Goal: Task Accomplishment & Management: Complete application form

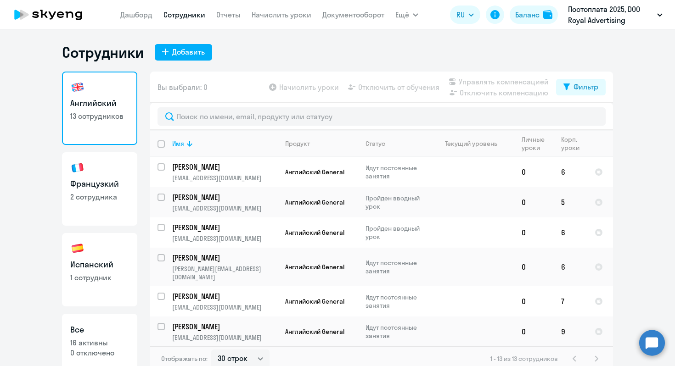
select select "30"
click at [193, 52] on div "Добавить" at bounding box center [188, 51] width 33 height 11
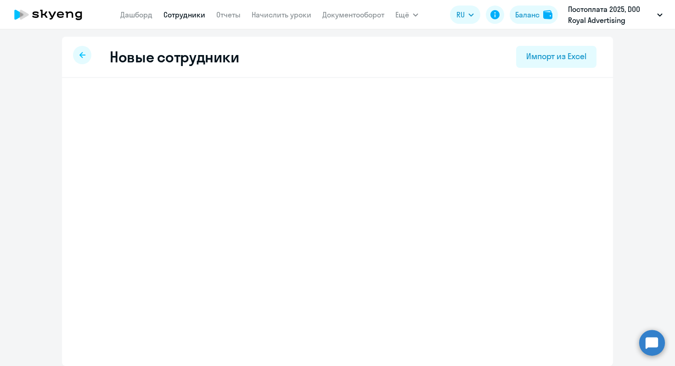
select select "english_adult_not_native_speaker"
select select "2"
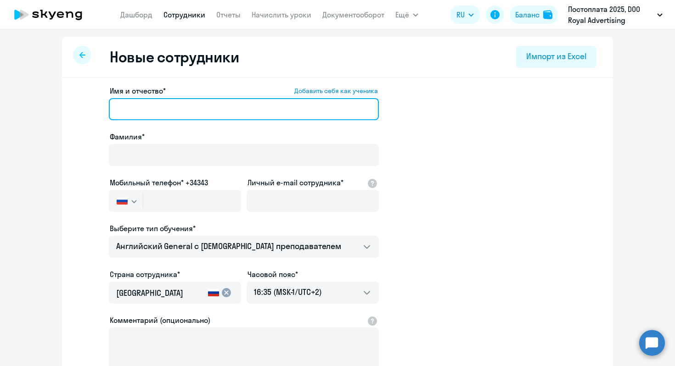
click at [177, 105] on input "Имя и отчество* Добавить себя как ученика" at bounding box center [244, 109] width 270 height 22
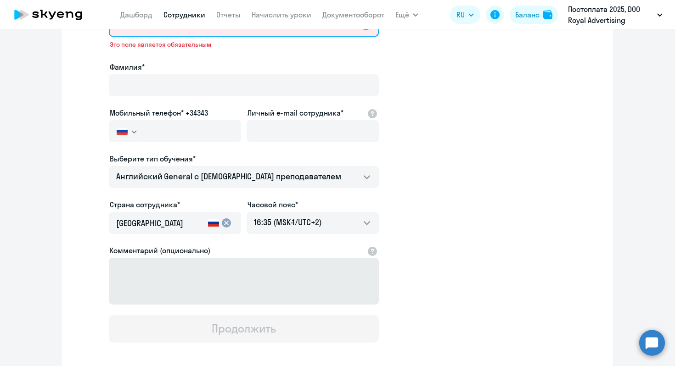
scroll to position [90, 0]
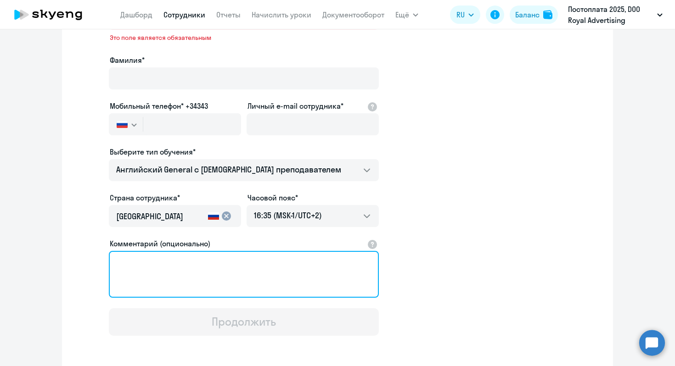
click at [303, 280] on textarea "Комментарий (опционально)" at bounding box center [244, 274] width 270 height 47
paste textarea "[PERSON_NAME] [EMAIL_ADDRESS][DOMAIN_NAME] [PHONE_NUMBER]"
drag, startPoint x: 196, startPoint y: 262, endPoint x: 95, endPoint y: 257, distance: 101.2
click at [95, 257] on app-new-student-form "Имя и отчество* Добавить себя как ученика Это поле является обязательным Фамили…" at bounding box center [338, 165] width 522 height 341
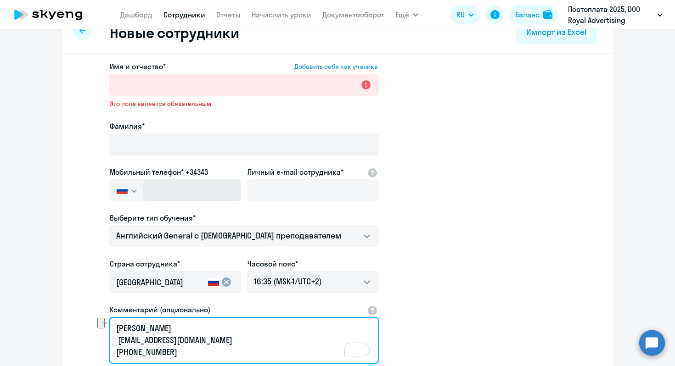
scroll to position [25, 0]
type textarea "[PERSON_NAME] [EMAIL_ADDRESS][DOMAIN_NAME] [PHONE_NUMBER]"
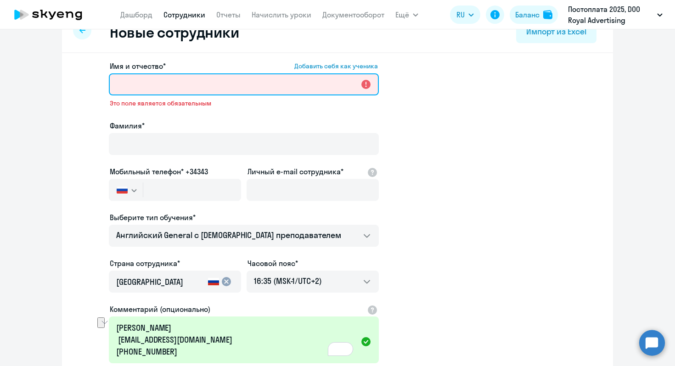
click at [176, 86] on input "Имя и отчество* Добавить себя как ученика" at bounding box center [244, 84] width 270 height 22
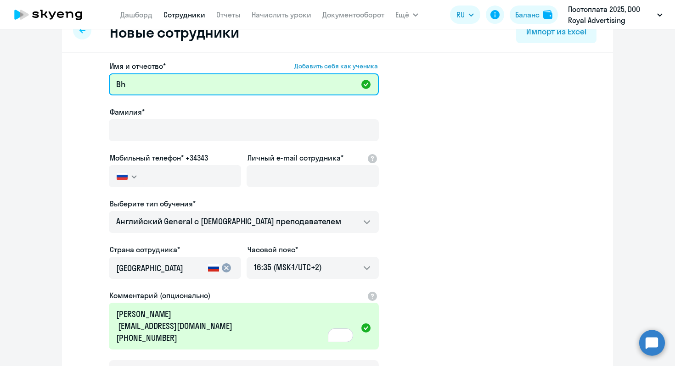
type input "B"
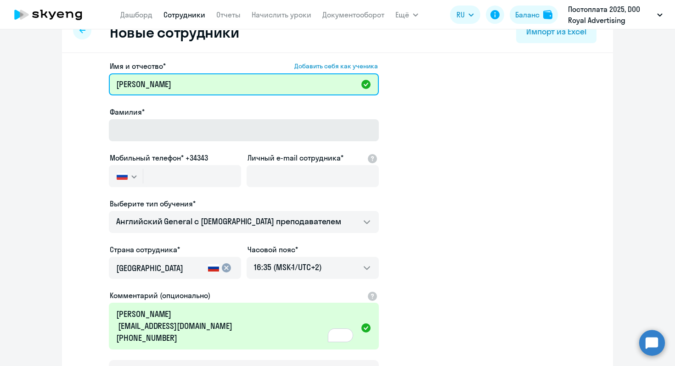
type input "[PERSON_NAME]"
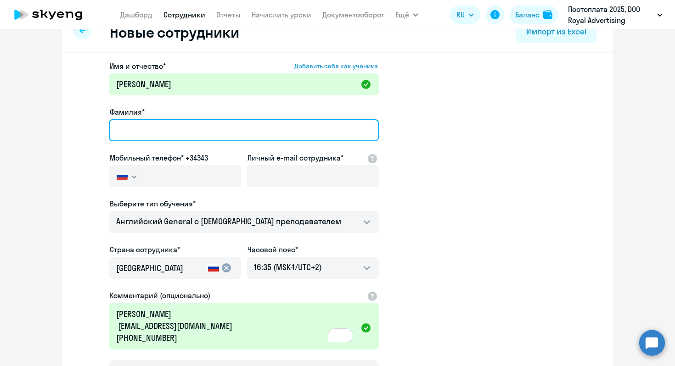
click at [153, 137] on input "Фамилия*" at bounding box center [244, 130] width 270 height 22
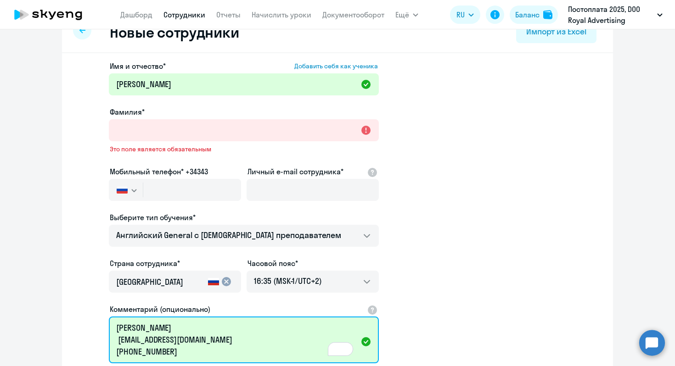
drag, startPoint x: 161, startPoint y: 318, endPoint x: 114, endPoint y: 313, distance: 47.1
click at [114, 313] on div "Комментарий (опционально) [PERSON_NAME] [EMAIL_ADDRESS][DOMAIN_NAME] [PHONE_NUM…" at bounding box center [244, 335] width 270 height 63
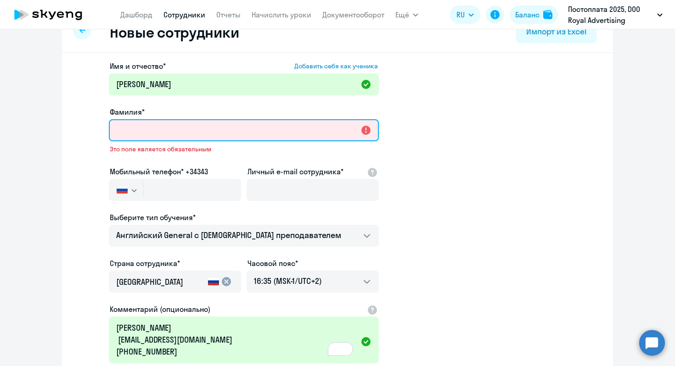
click at [133, 130] on input "Фамилия*" at bounding box center [244, 130] width 270 height 22
paste input "[PERSON_NAME]"
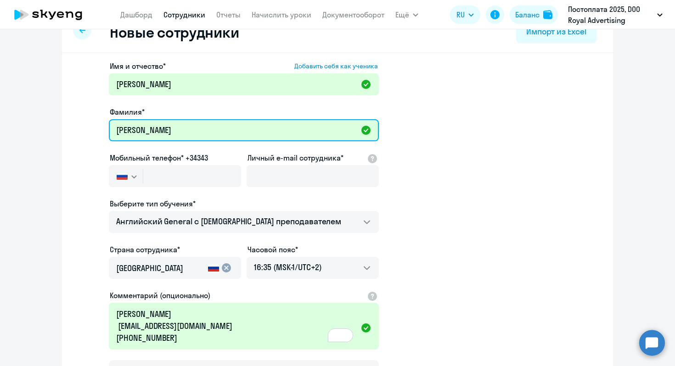
type input "[PERSON_NAME]"
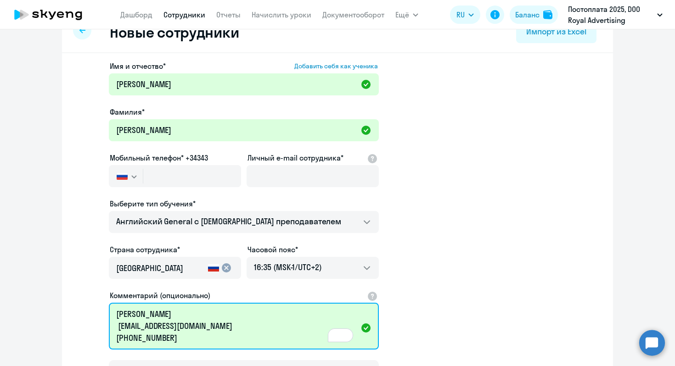
drag, startPoint x: 167, startPoint y: 339, endPoint x: 113, endPoint y: 340, distance: 54.2
click at [113, 340] on textarea "[PERSON_NAME] [EMAIL_ADDRESS][DOMAIN_NAME] [PHONE_NUMBER]" at bounding box center [244, 326] width 270 height 47
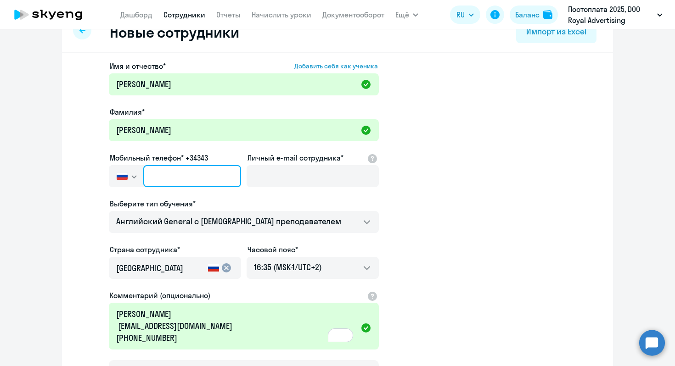
click at [173, 183] on input "text" at bounding box center [192, 176] width 98 height 22
paste input "[PHONE_NUMBER]"
type input "[PHONE_NUMBER]"
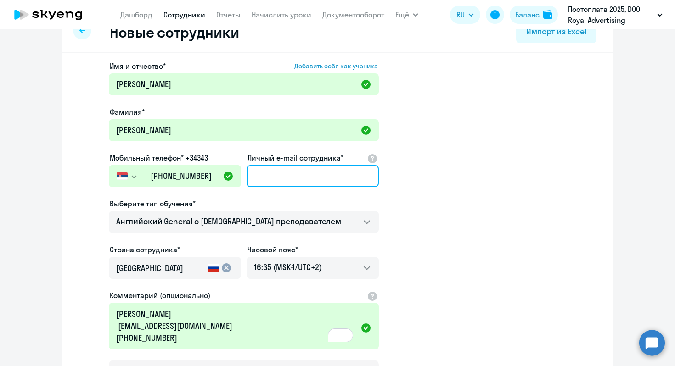
click at [287, 176] on input "Личный e-mail сотрудника*" at bounding box center [313, 176] width 132 height 22
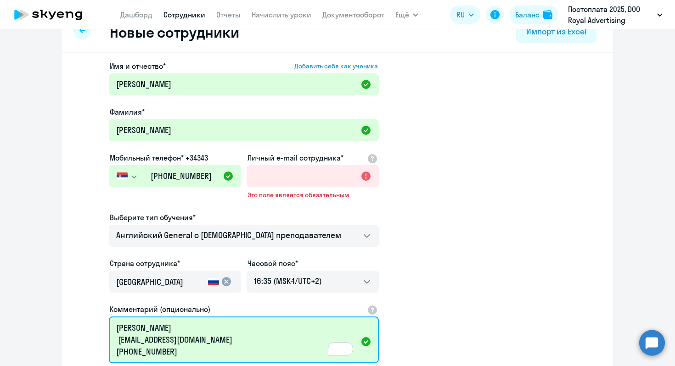
drag, startPoint x: 224, startPoint y: 330, endPoint x: 111, endPoint y: 340, distance: 113.8
click at [111, 340] on textarea "[PERSON_NAME] [EMAIL_ADDRESS][DOMAIN_NAME] [PHONE_NUMBER]" at bounding box center [244, 340] width 270 height 47
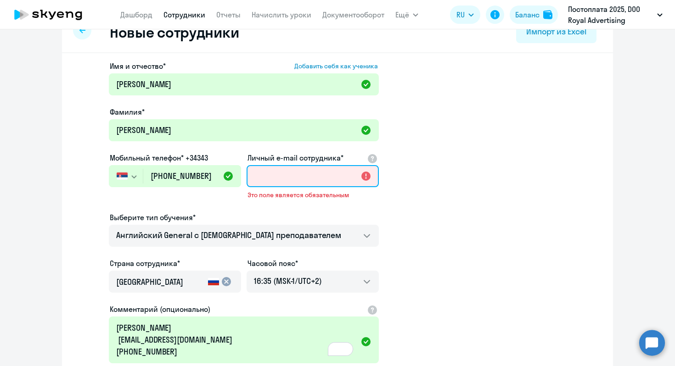
click at [331, 175] on input "Личный e-mail сотрудника*" at bounding box center [313, 176] width 132 height 22
paste input "[EMAIL_ADDRESS][DOMAIN_NAME]"
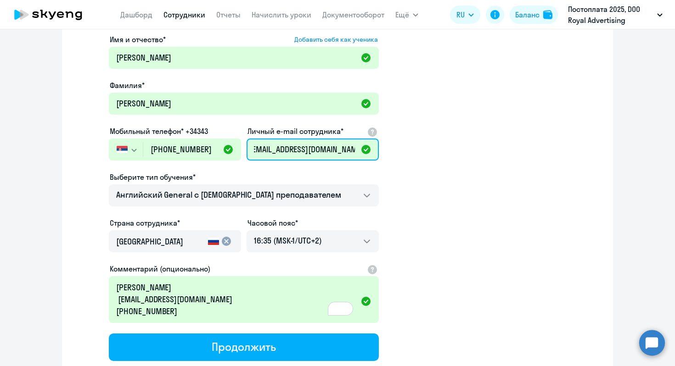
scroll to position [98, 0]
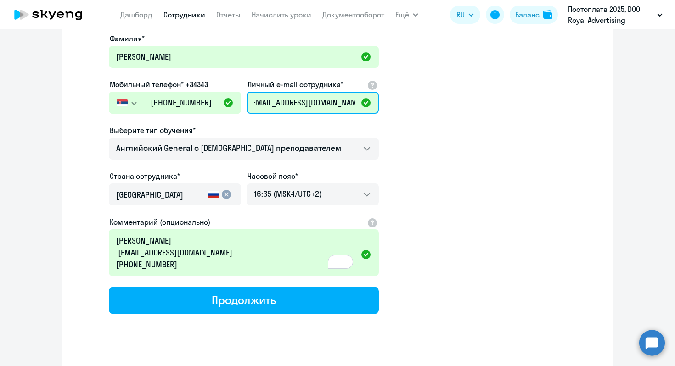
type input "[EMAIL_ADDRESS][DOMAIN_NAME]"
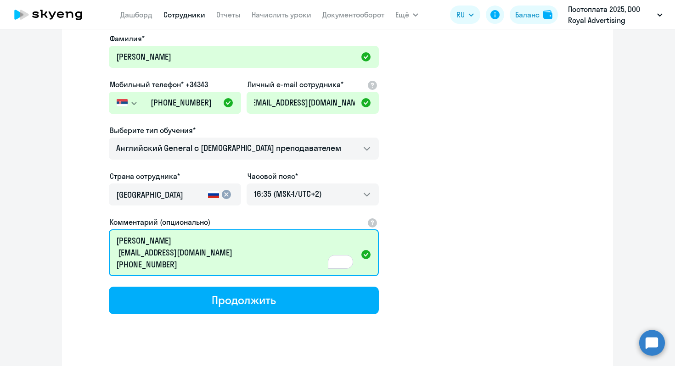
scroll to position [0, 0]
drag, startPoint x: 190, startPoint y: 267, endPoint x: 119, endPoint y: 246, distance: 73.8
click at [119, 246] on textarea "[PERSON_NAME] [EMAIL_ADDRESS][DOMAIN_NAME] [PHONE_NUMBER]" at bounding box center [244, 253] width 270 height 47
click at [296, 261] on textarea "[PERSON_NAME] [EMAIL_ADDRESS][DOMAIN_NAME] [PHONE_NUMBER]" at bounding box center [244, 253] width 270 height 47
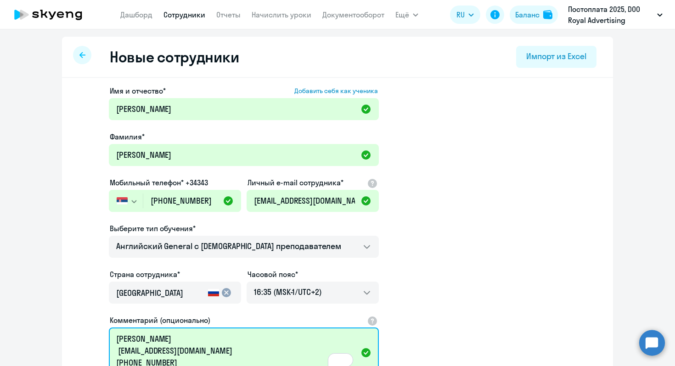
scroll to position [115, 0]
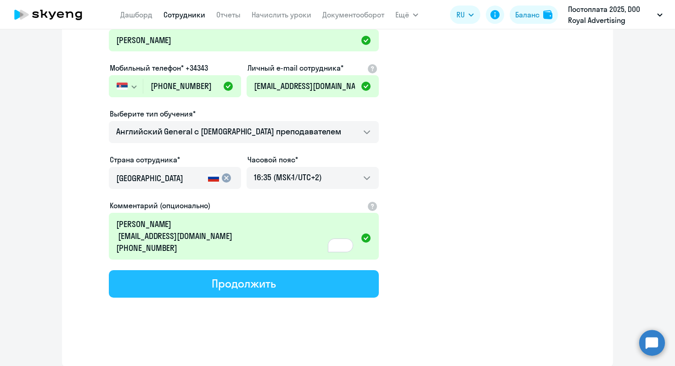
click at [279, 287] on button "Продолжить" at bounding box center [244, 285] width 270 height 28
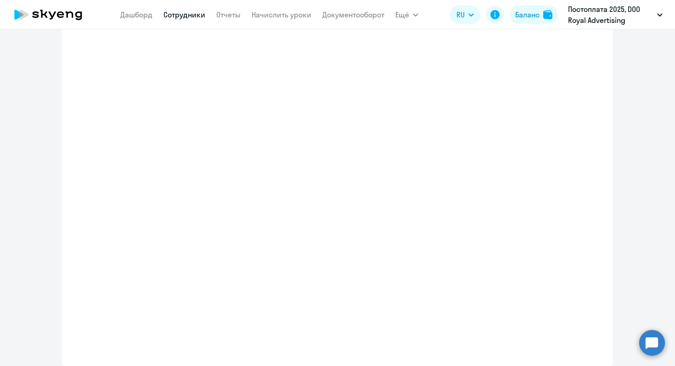
select select "english_adult_not_native_speaker"
select select "2"
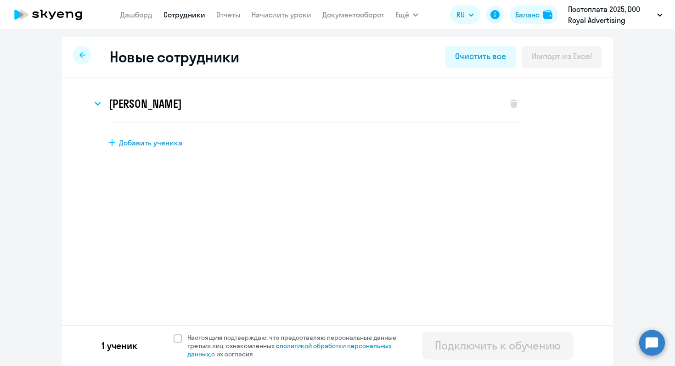
click at [159, 143] on span "Добавить ученика" at bounding box center [150, 143] width 63 height 10
select select "english_adult_not_native_speaker"
select select "2"
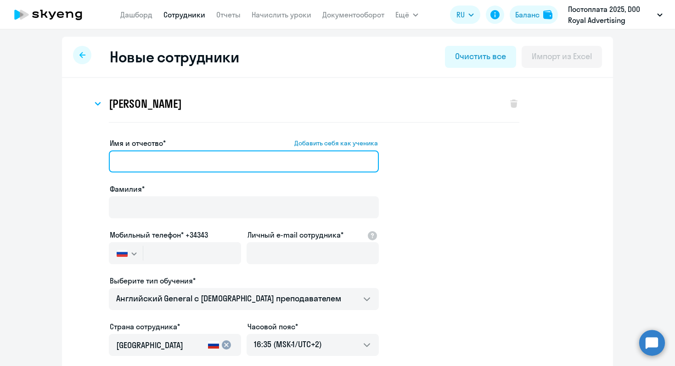
click at [205, 159] on input "Имя и отчество* Добавить себя как ученика" at bounding box center [244, 162] width 270 height 22
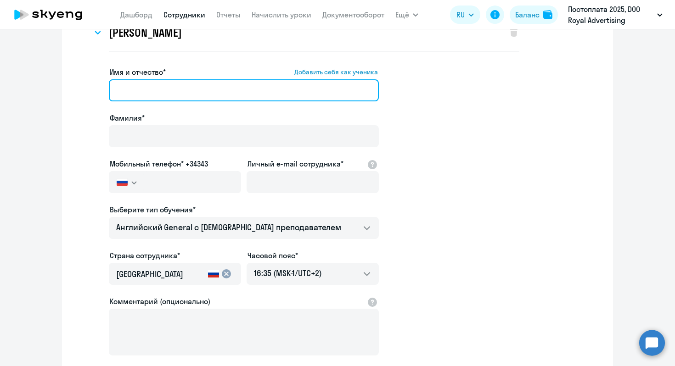
scroll to position [107, 0]
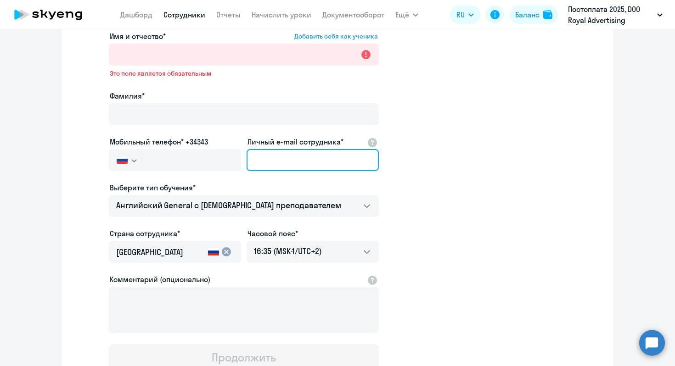
click at [301, 149] on input "Личный e-mail сотрудника*" at bounding box center [313, 160] width 132 height 22
paste input "[EMAIL_ADDRESS][DOMAIN_NAME]"
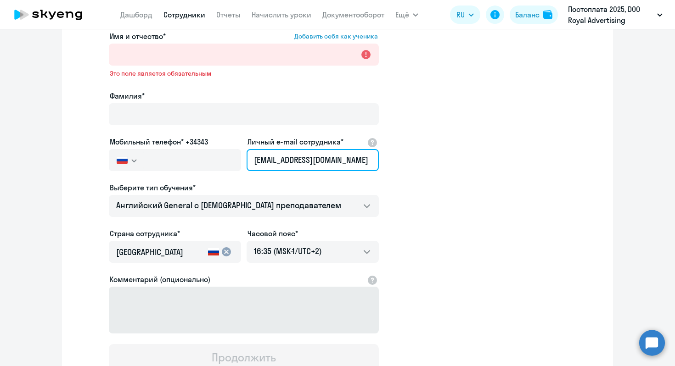
type input "[EMAIL_ADDRESS][DOMAIN_NAME]"
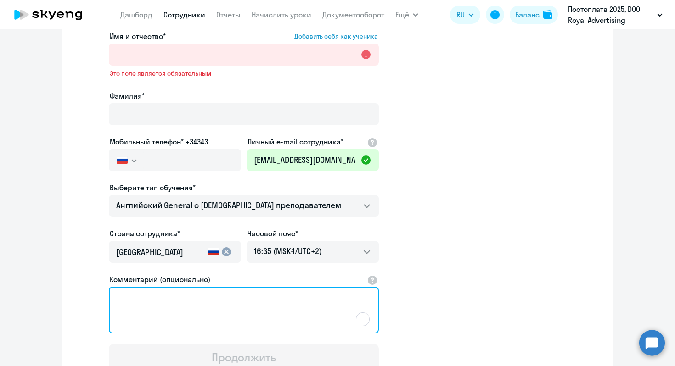
click at [281, 304] on textarea "Комментарий (опционально)" at bounding box center [244, 310] width 270 height 47
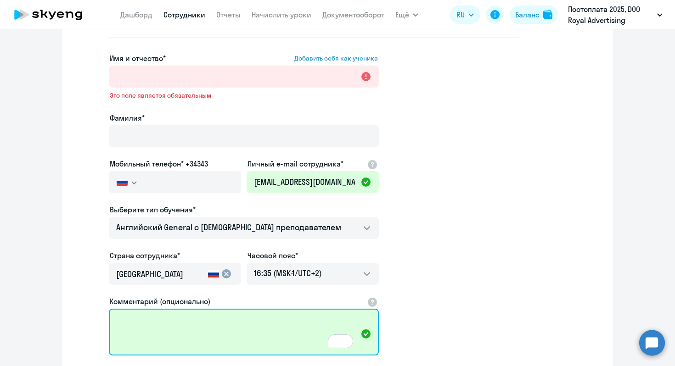
scroll to position [35, 0]
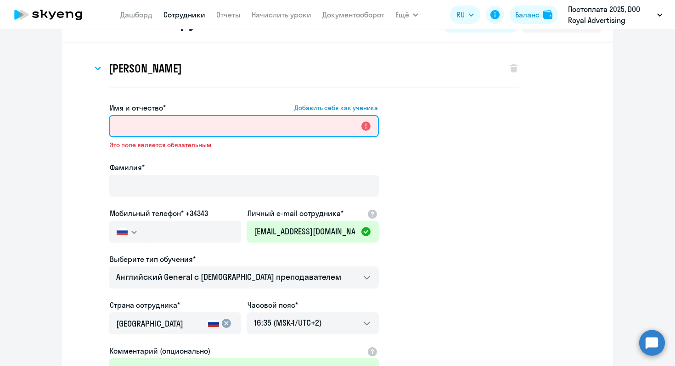
click at [209, 125] on input "Имя и отчество* Добавить себя как ученика" at bounding box center [244, 126] width 270 height 22
paste input "[PERSON_NAME]"
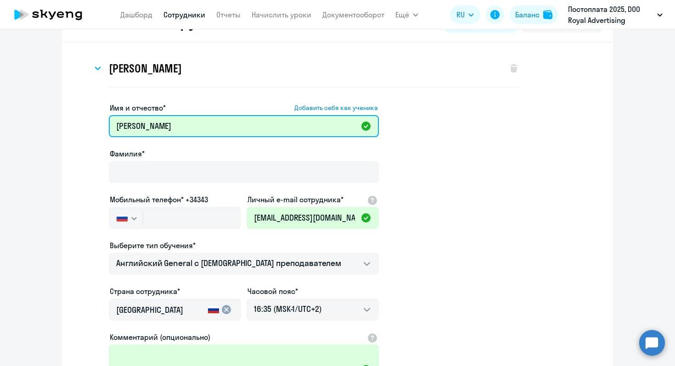
drag, startPoint x: 197, startPoint y: 124, endPoint x: 151, endPoint y: 126, distance: 46.4
click at [151, 126] on input "[PERSON_NAME]" at bounding box center [244, 126] width 270 height 22
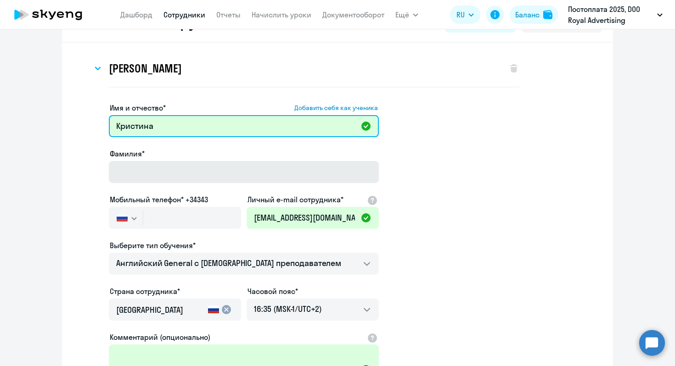
type input "Кристина"
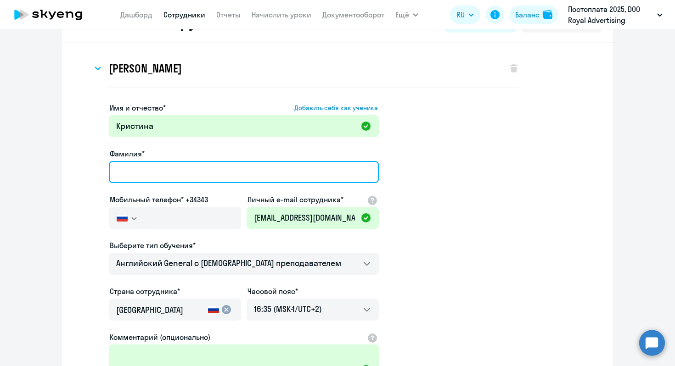
click at [159, 170] on input "Фамилия*" at bounding box center [244, 172] width 270 height 22
paste input "[PERSON_NAME]"
type input "[PERSON_NAME]"
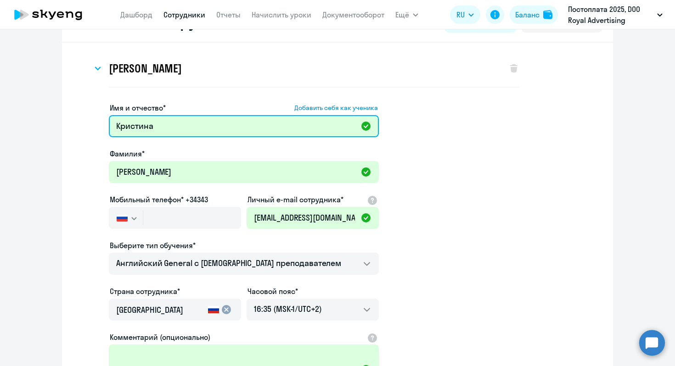
click at [180, 130] on input "Кристина" at bounding box center [244, 126] width 270 height 22
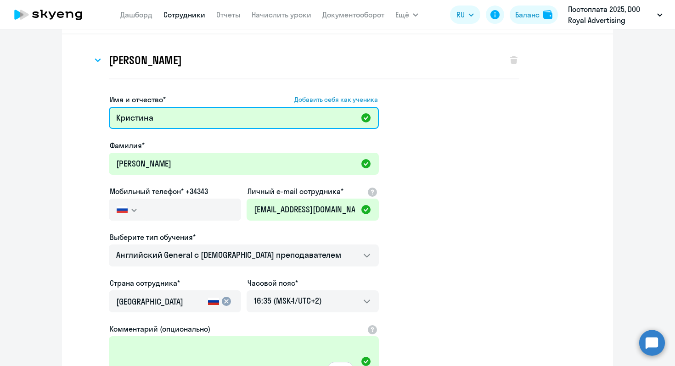
scroll to position [91, 0]
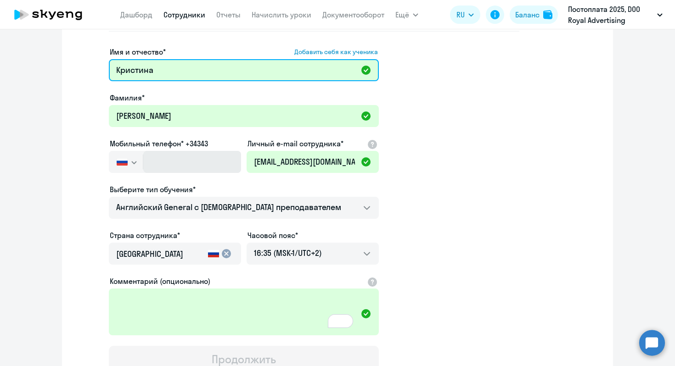
type input "Кристина"
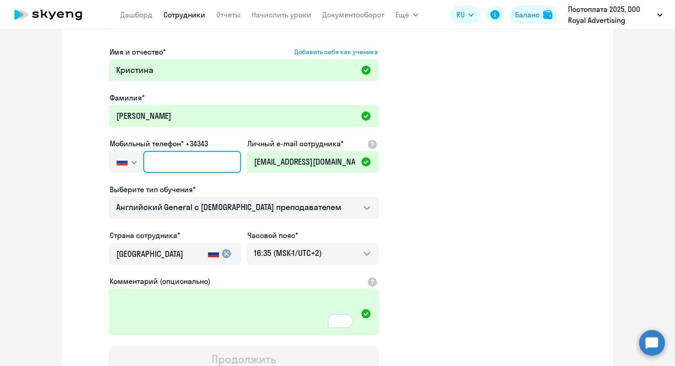
drag, startPoint x: 190, startPoint y: 162, endPoint x: 211, endPoint y: 152, distance: 22.6
click at [192, 161] on input "text" at bounding box center [192, 162] width 98 height 22
paste input "[PHONE_NUMBER]"
type input "[PHONE_NUMBER]"
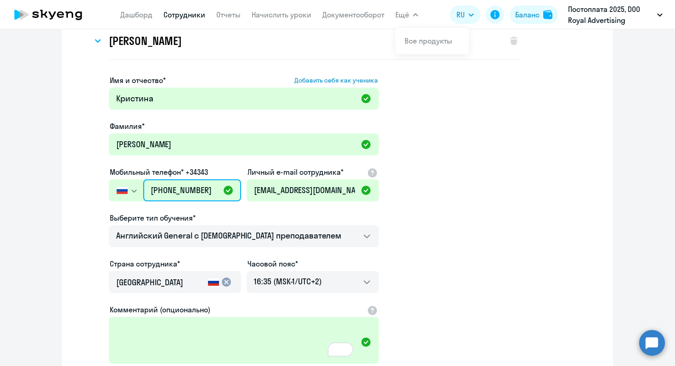
scroll to position [125, 0]
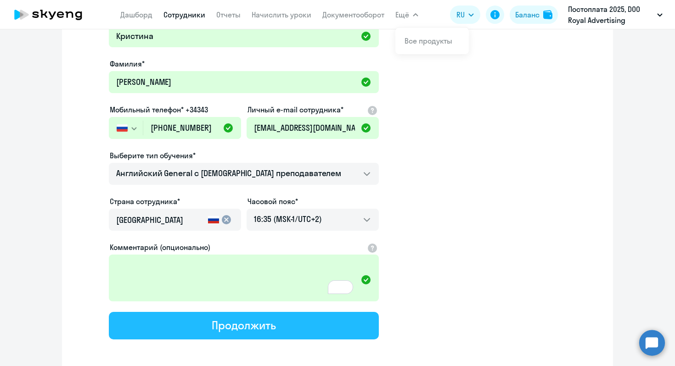
click at [286, 325] on button "Продолжить" at bounding box center [244, 326] width 270 height 28
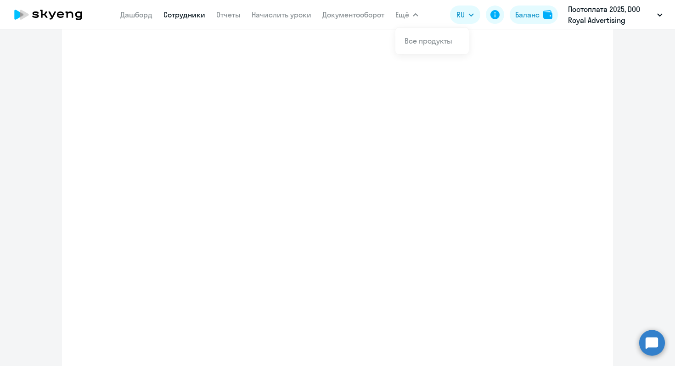
select select "english_adult_not_native_speaker"
select select "2"
select select "english_adult_not_native_speaker"
select select "2"
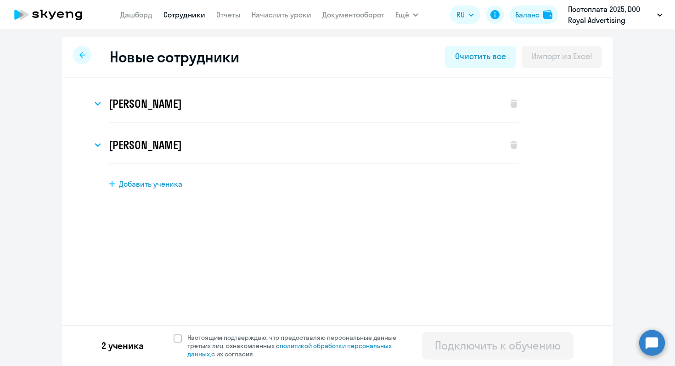
scroll to position [0, 0]
click at [130, 187] on span "Добавить ученика" at bounding box center [150, 184] width 63 height 10
select select "english_adult_not_native_speaker"
select select "2"
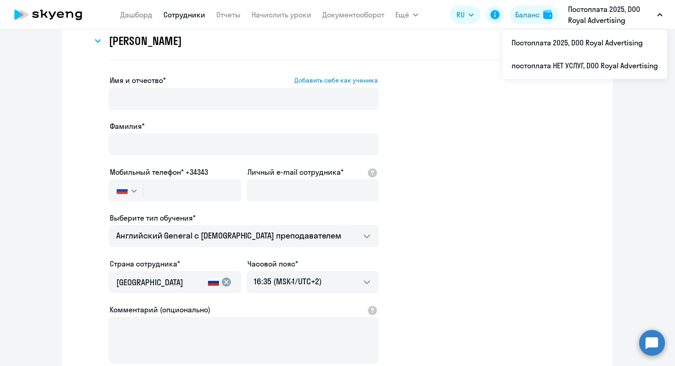
click at [620, 182] on ng-component "Новые сотрудники Очистить все Импорт из Excel [PERSON_NAME] Имя и отчество* Доб…" at bounding box center [337, 201] width 675 height 539
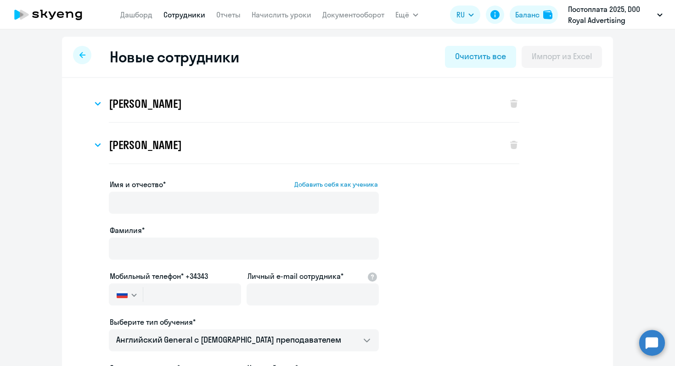
click at [79, 56] on icon at bounding box center [82, 55] width 6 height 6
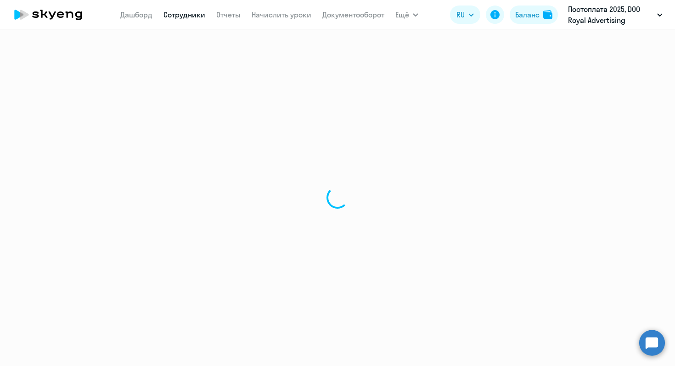
select select "30"
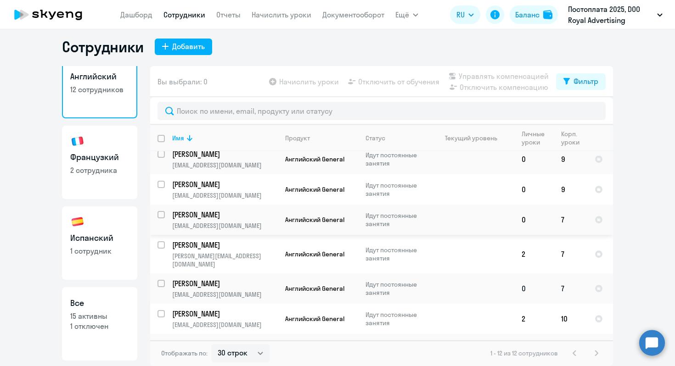
scroll to position [172, 0]
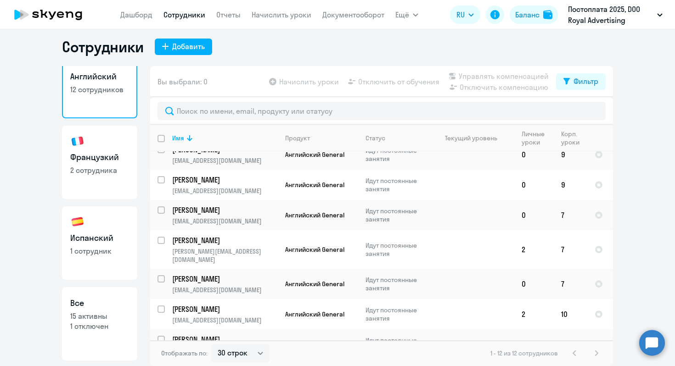
click at [96, 310] on link "Все 15 активны 1 отключен" at bounding box center [99, 323] width 75 height 73
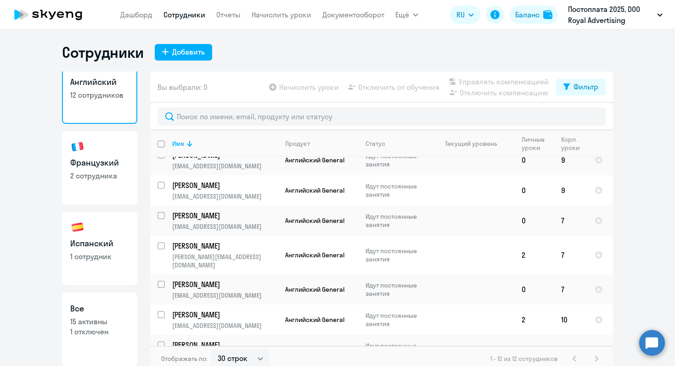
select select "30"
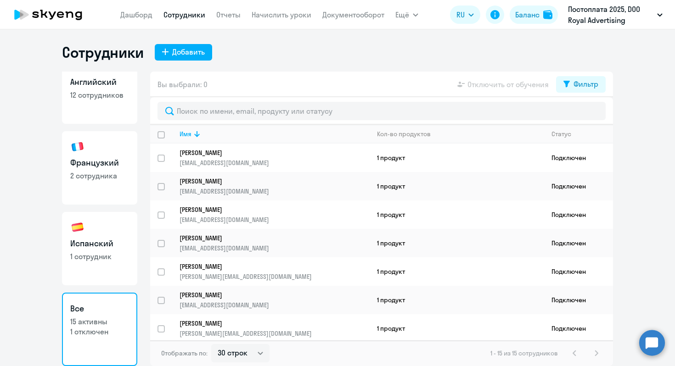
click at [102, 108] on link "Английский 12 сотрудников" at bounding box center [99, 87] width 75 height 73
select select "30"
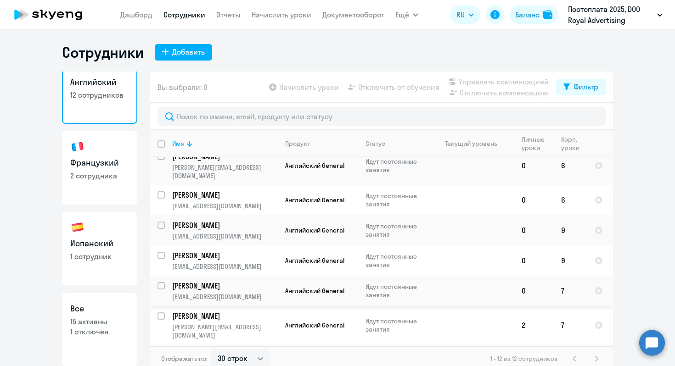
scroll to position [101, 0]
click at [159, 253] on input "select row 38550087" at bounding box center [167, 262] width 18 height 18
checkbox input "true"
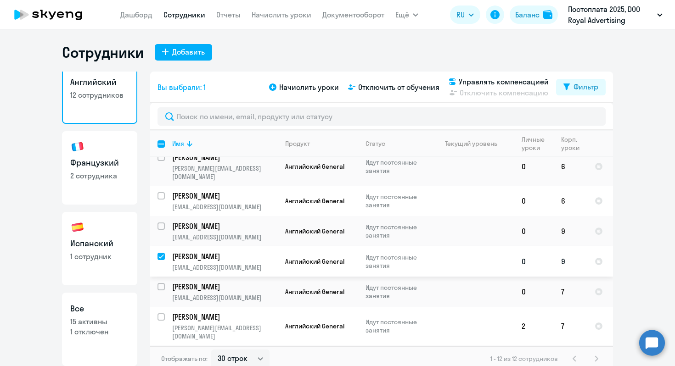
click at [198, 252] on p "[PERSON_NAME]" at bounding box center [224, 257] width 104 height 10
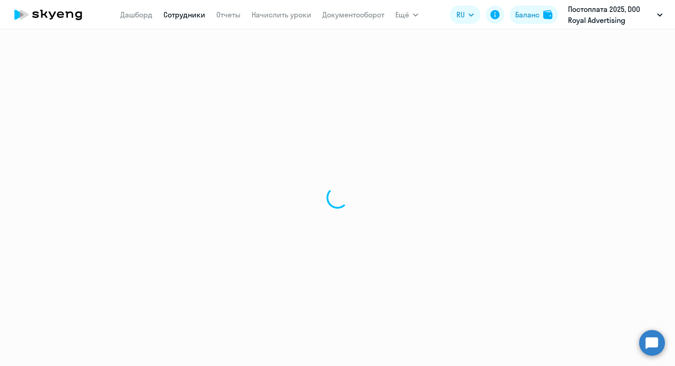
select select "english"
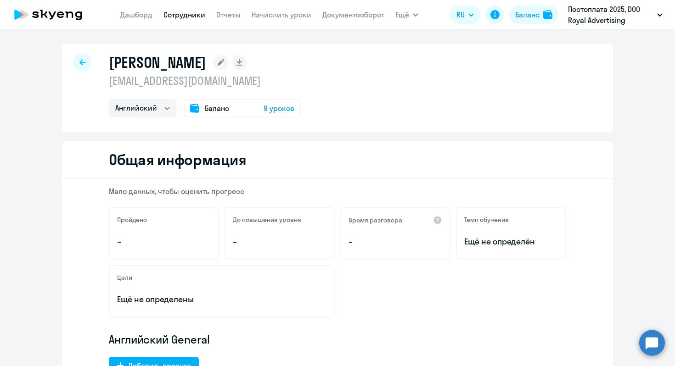
click at [79, 62] on icon at bounding box center [82, 62] width 6 height 6
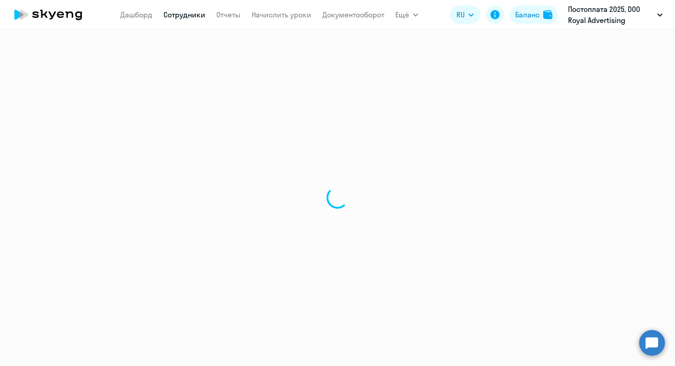
select select "30"
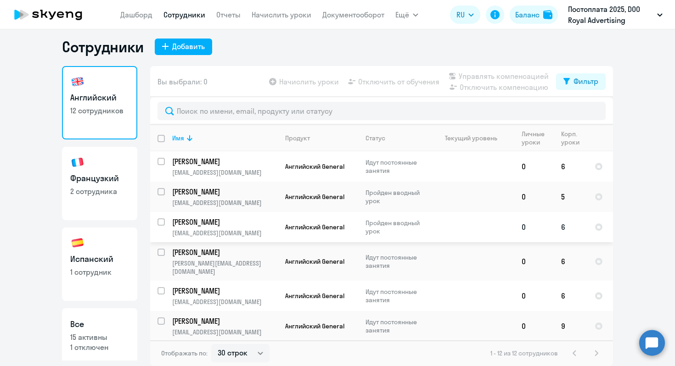
scroll to position [172, 0]
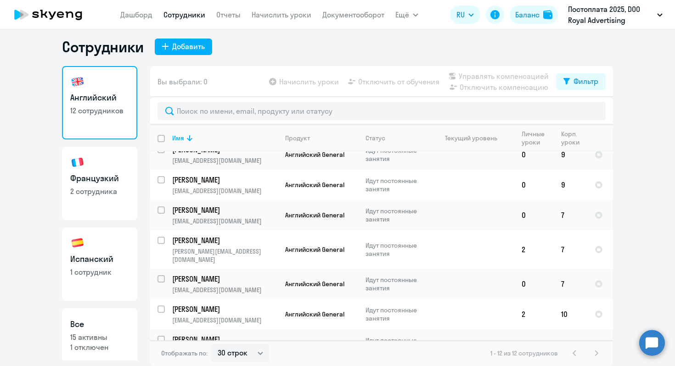
click at [99, 264] on h3 "Испанский" at bounding box center [99, 260] width 59 height 12
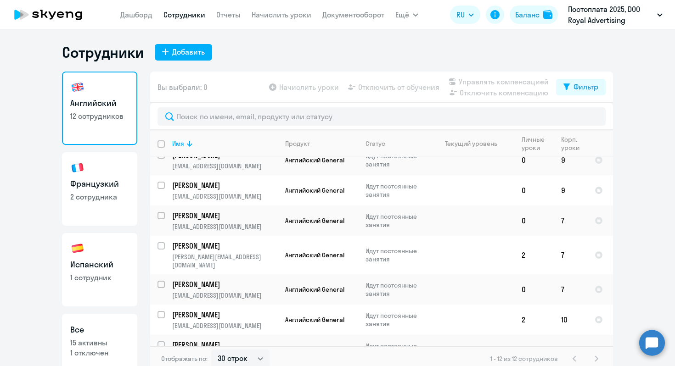
select select "30"
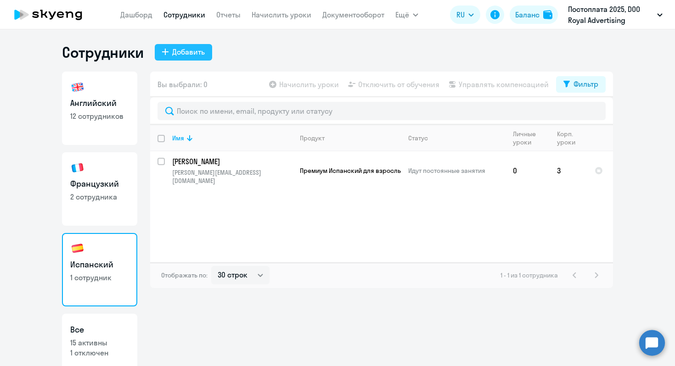
click at [185, 54] on div "Добавить" at bounding box center [188, 51] width 33 height 11
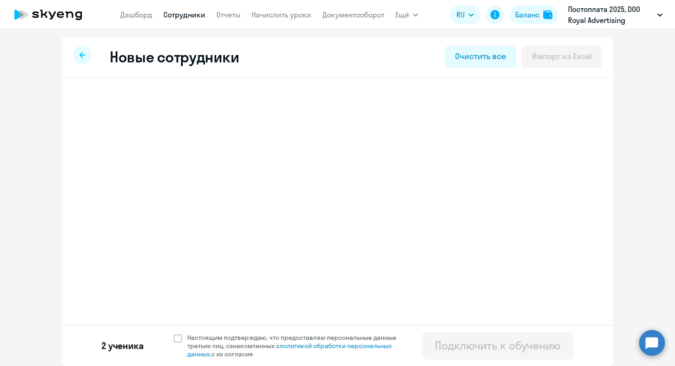
select select "english_adult_not_native_speaker"
select select "2"
select select "english_adult_not_native_speaker"
select select "2"
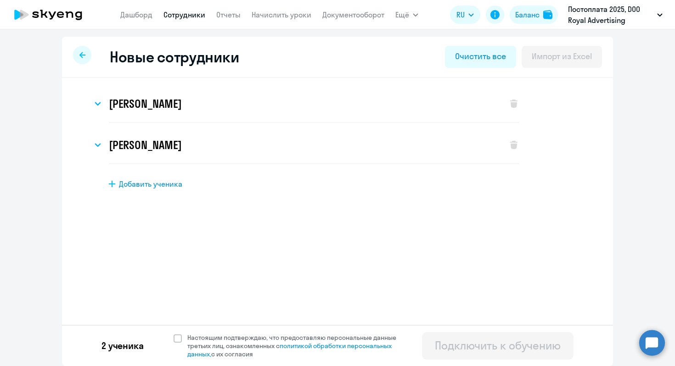
click at [165, 186] on span "Добавить ученика" at bounding box center [150, 184] width 63 height 10
select select "english_adult_not_native_speaker"
select select "2"
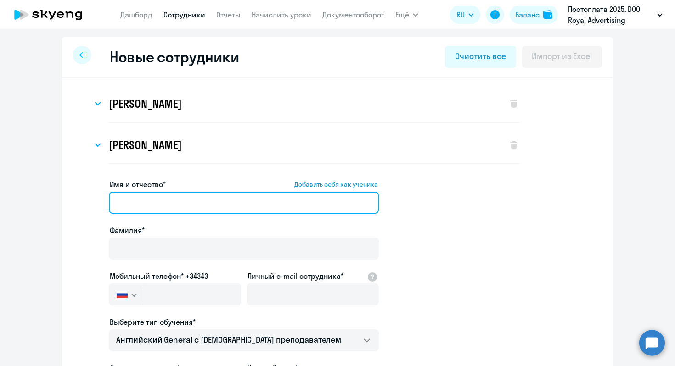
click at [172, 197] on input "Имя и отчество* Добавить себя как ученика" at bounding box center [244, 203] width 270 height 22
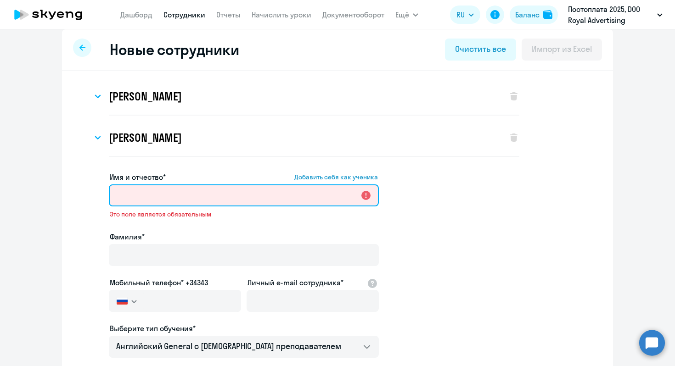
scroll to position [8, 0]
paste input "[PERSON_NAME]"
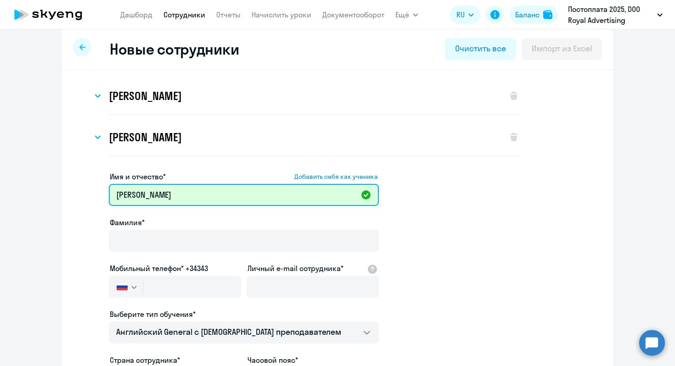
drag, startPoint x: 187, startPoint y: 197, endPoint x: 139, endPoint y: 197, distance: 48.2
click at [139, 197] on input "[PERSON_NAME]" at bounding box center [244, 195] width 270 height 22
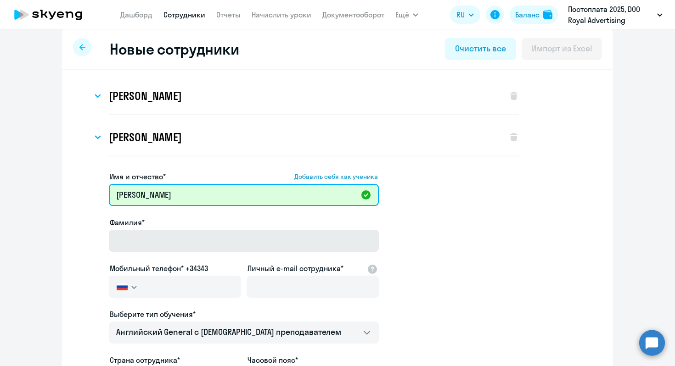
type input "[PERSON_NAME]"
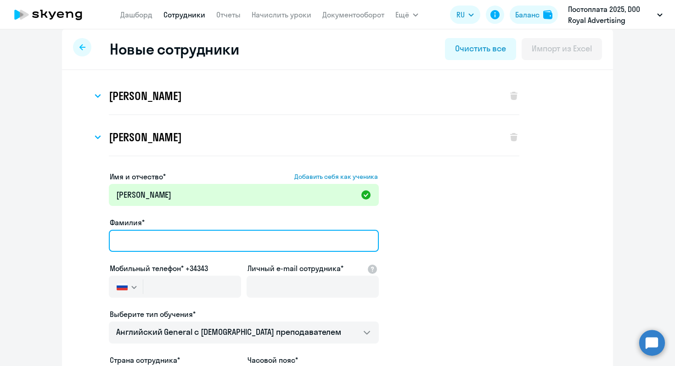
click at [152, 245] on input "Фамилия*" at bounding box center [244, 241] width 270 height 22
paste input "[PERSON_NAME]"
type input "[PERSON_NAME]"
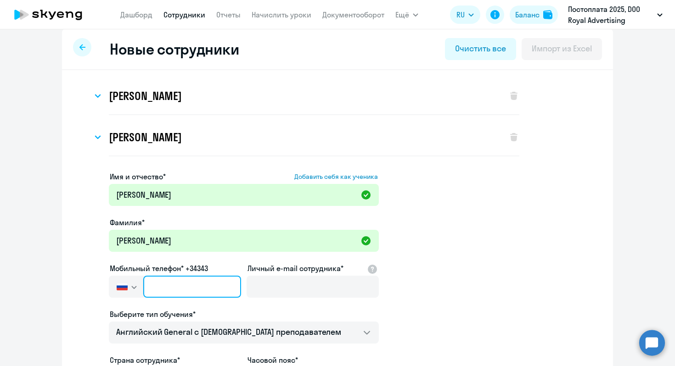
click at [195, 291] on input "text" at bounding box center [192, 287] width 98 height 22
paste input "+7 94"
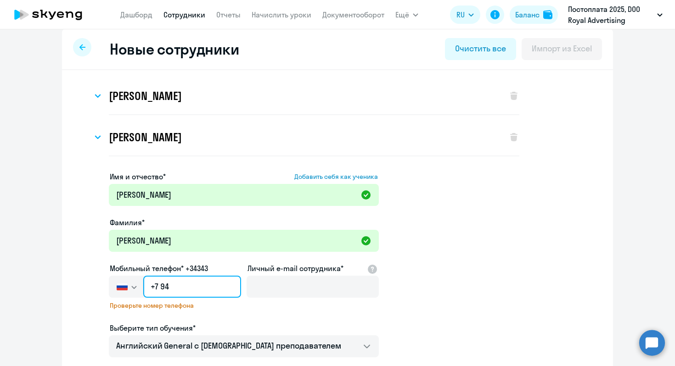
type input "+7 9"
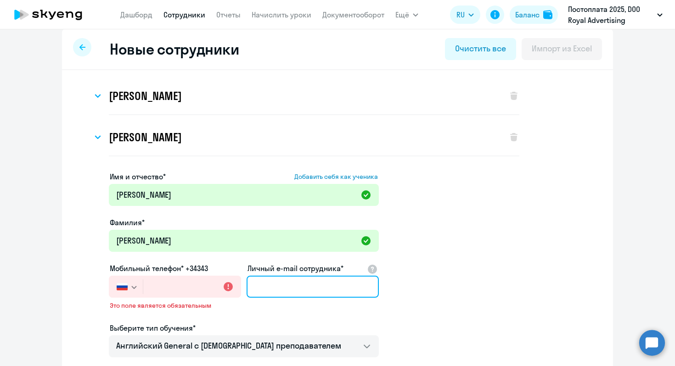
click at [332, 287] on input "Личный e-mail сотрудника*" at bounding box center [313, 287] width 132 height 22
paste input "[EMAIL_ADDRESS][DOMAIN_NAME]"
type input "[EMAIL_ADDRESS][DOMAIN_NAME]"
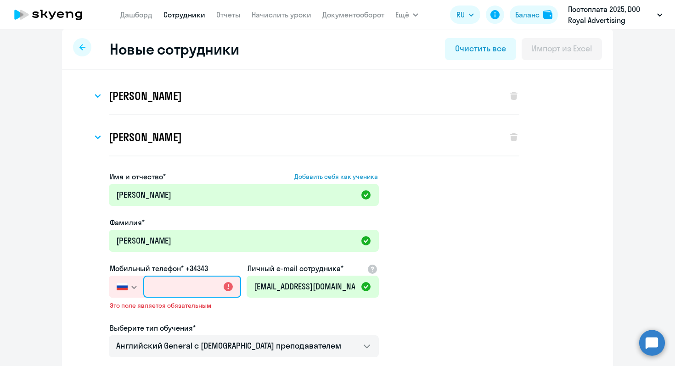
click at [171, 291] on input "text" at bounding box center [192, 287] width 98 height 22
paste input "[PHONE_NUMBER]"
type input "[PHONE_NUMBER]"
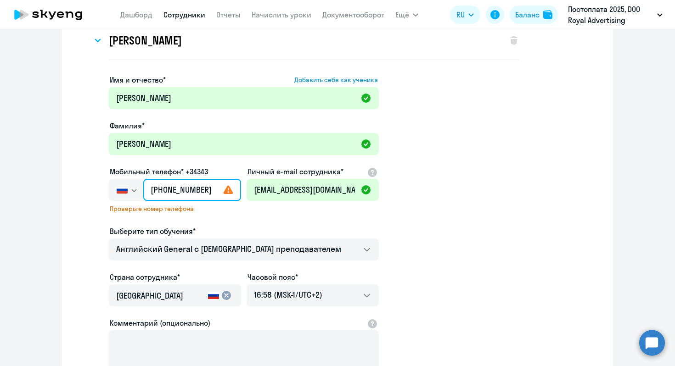
scroll to position [147, 0]
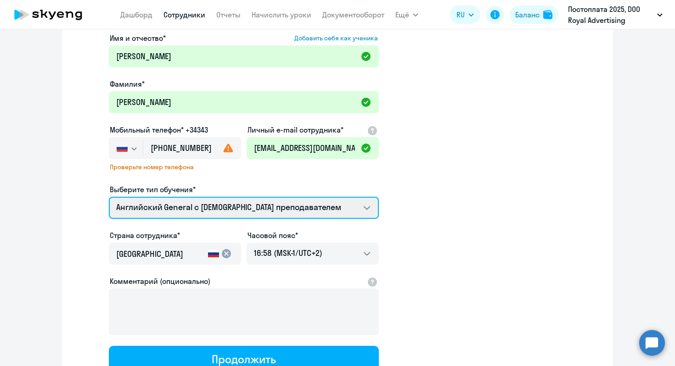
click at [370, 211] on select "Английский General с русскоговорящим преподавателем Английский General с [DEMOG…" at bounding box center [244, 208] width 270 height 22
select select "spanish_adult_not_native_speaker_premium"
click at [109, 197] on select "Английский General с русскоговорящим преподавателем Английский General с [DEMOG…" at bounding box center [244, 208] width 270 height 22
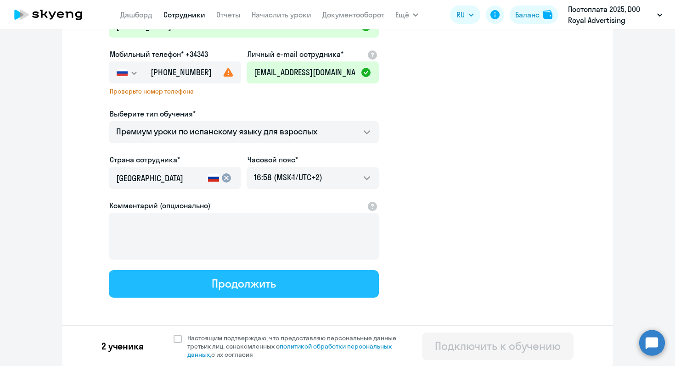
click at [317, 282] on button "Продолжить" at bounding box center [244, 285] width 270 height 28
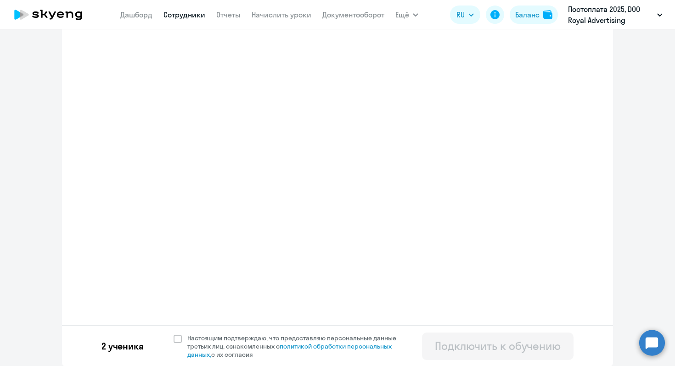
select select "spanish_adult_not_native_speaker_premium"
select select "2"
select select "english_adult_not_native_speaker"
select select "2"
select select "english_adult_not_native_speaker"
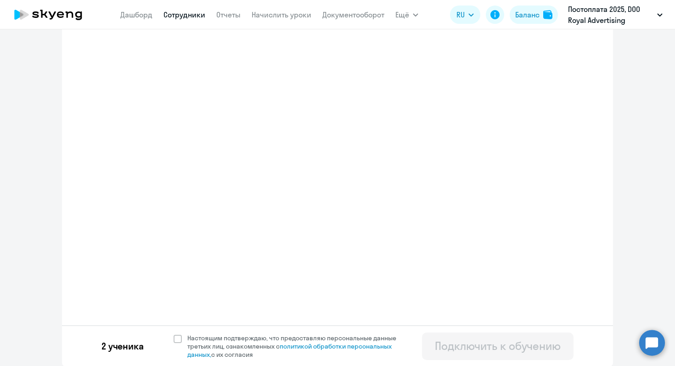
select select "2"
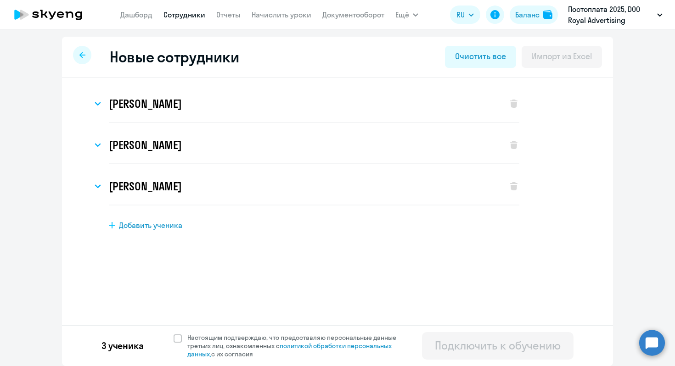
scroll to position [0, 0]
click at [245, 189] on div "[PERSON_NAME]" at bounding box center [295, 186] width 406 height 37
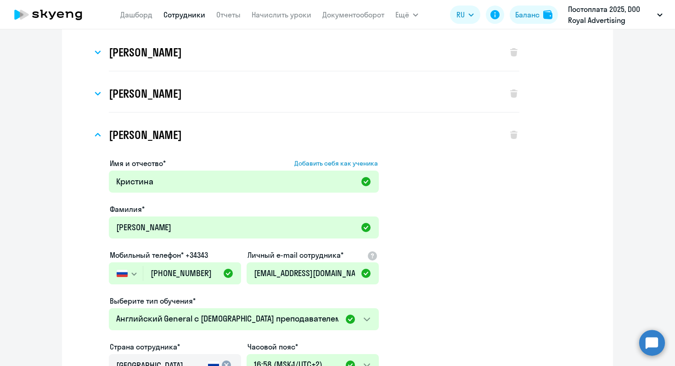
scroll to position [235, 0]
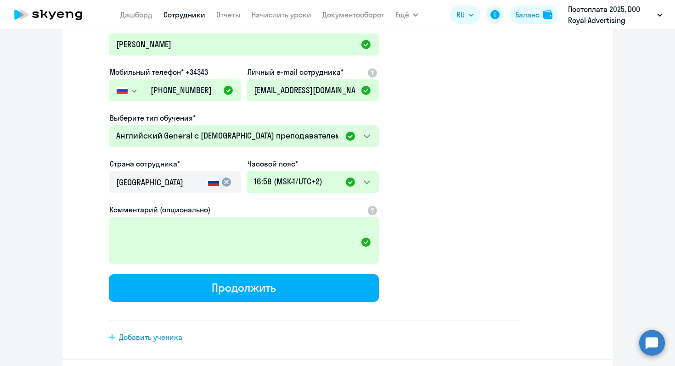
click at [299, 288] on button "Продолжить" at bounding box center [244, 289] width 270 height 28
select select "spanish_adult_not_native_speaker_premium"
select select "2"
select select "english_adult_not_native_speaker"
select select "2"
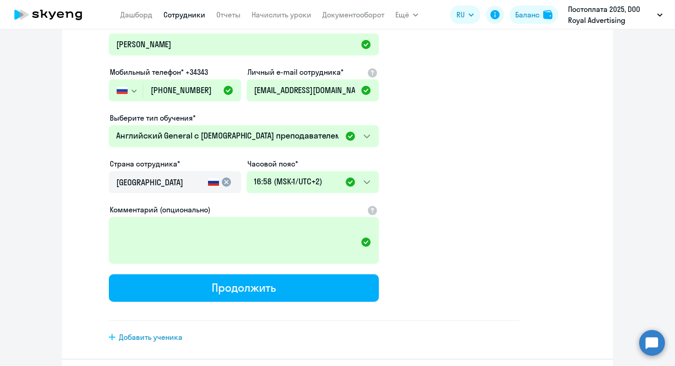
select select "english_adult_not_native_speaker"
select select "2"
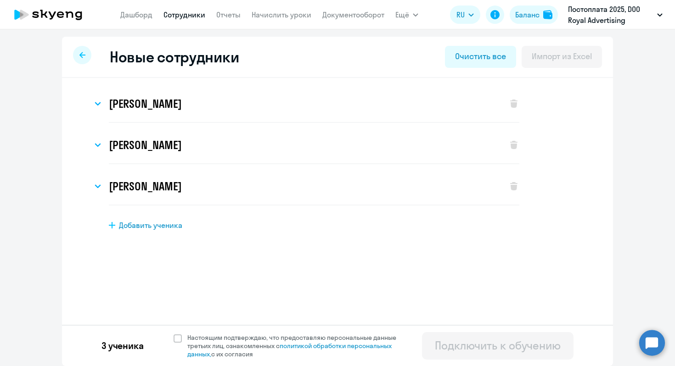
scroll to position [0, 0]
click at [134, 17] on link "Дашборд" at bounding box center [136, 14] width 32 height 9
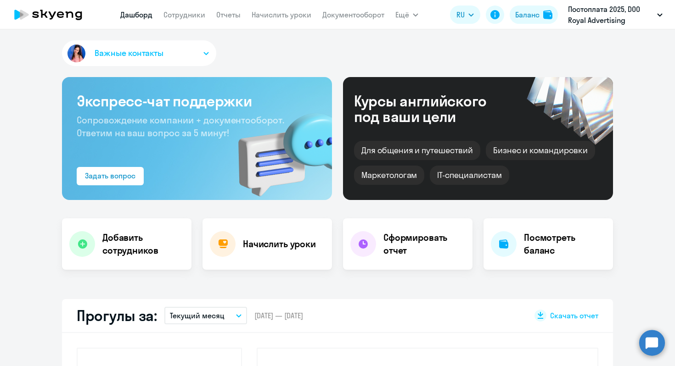
select select "30"
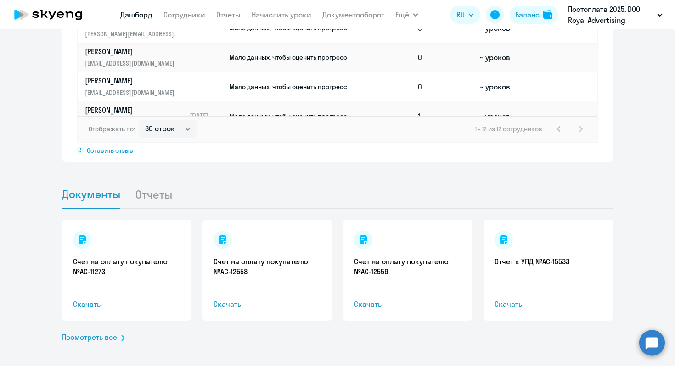
scroll to position [758, 0]
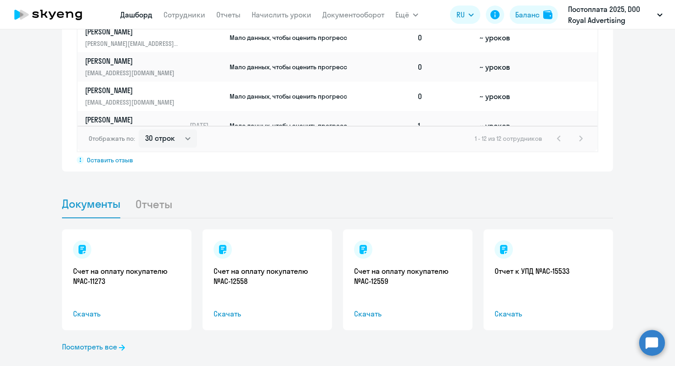
click at [184, 20] on app-menu-item-link "Сотрудники" at bounding box center [184, 14] width 42 height 11
click at [184, 16] on link "Сотрудники" at bounding box center [184, 14] width 42 height 9
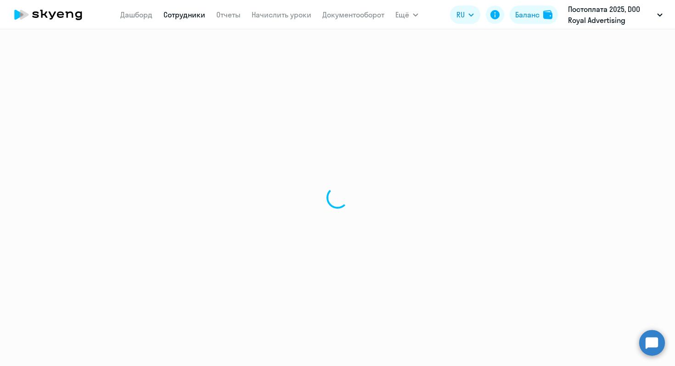
select select "30"
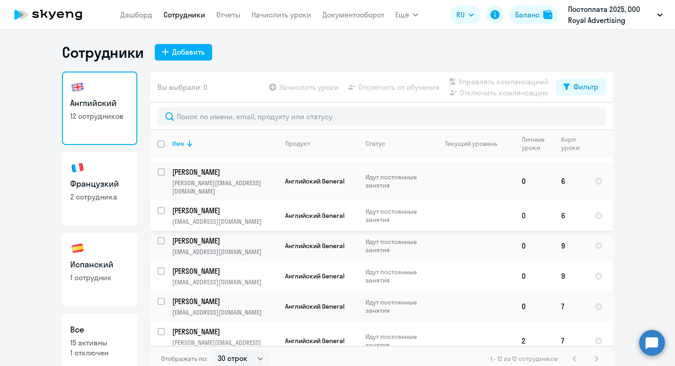
scroll to position [87, 0]
click at [158, 267] on input "select row 38550087" at bounding box center [167, 276] width 18 height 18
checkbox input "true"
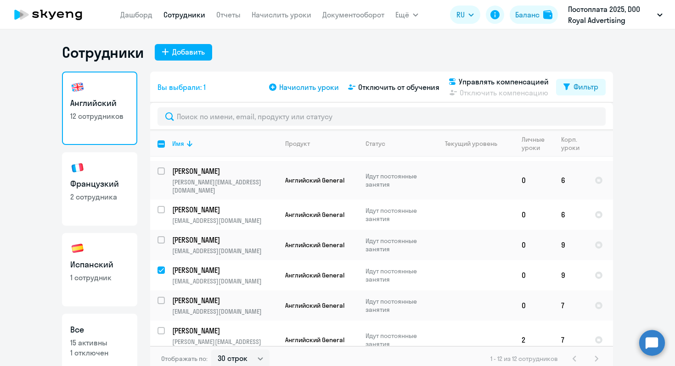
click at [332, 88] on span "Начислить уроки" at bounding box center [309, 87] width 60 height 11
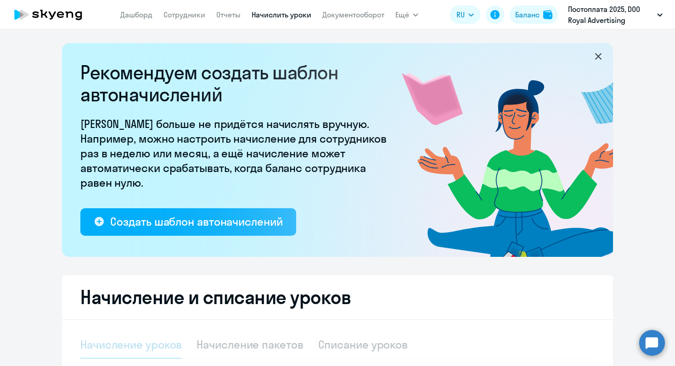
select select "10"
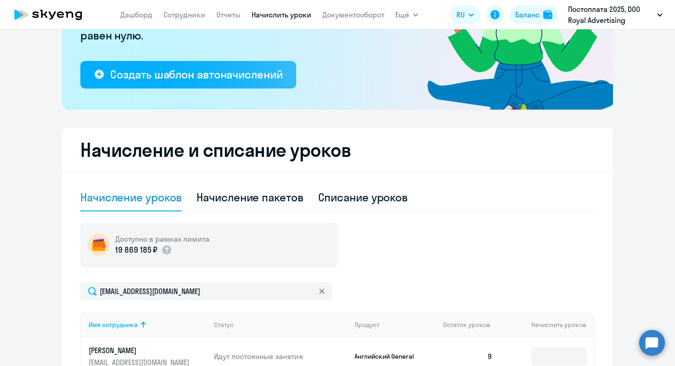
scroll to position [137, 0]
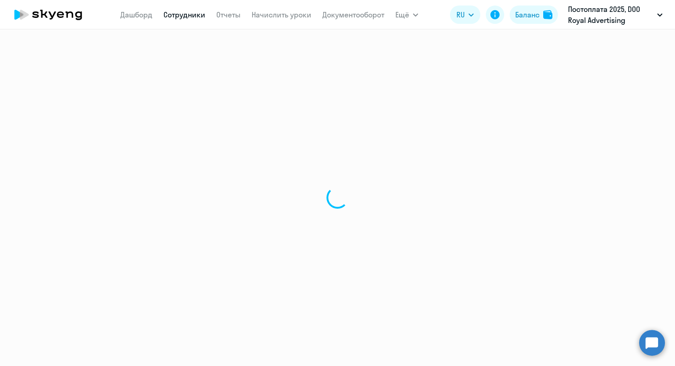
select select "30"
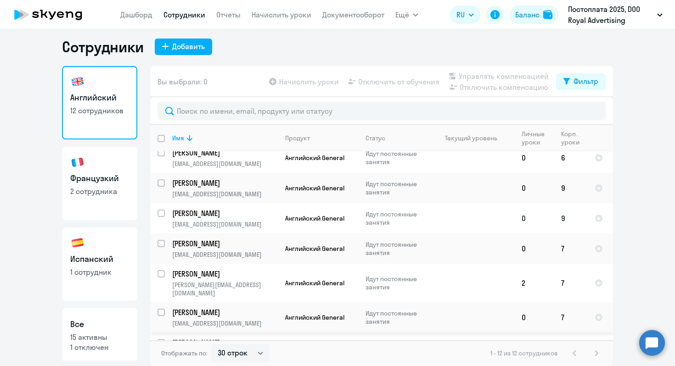
scroll to position [94, 0]
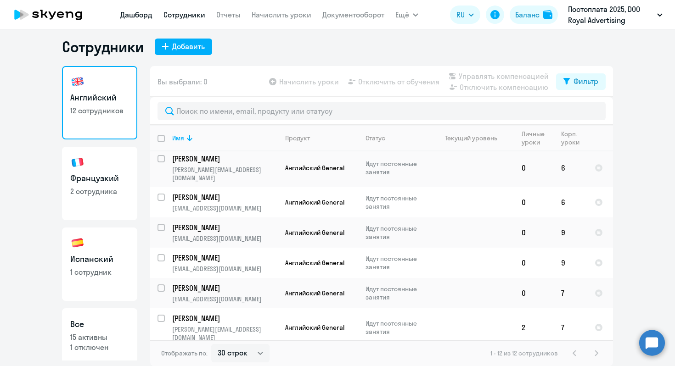
click at [131, 17] on link "Дашборд" at bounding box center [136, 14] width 32 height 9
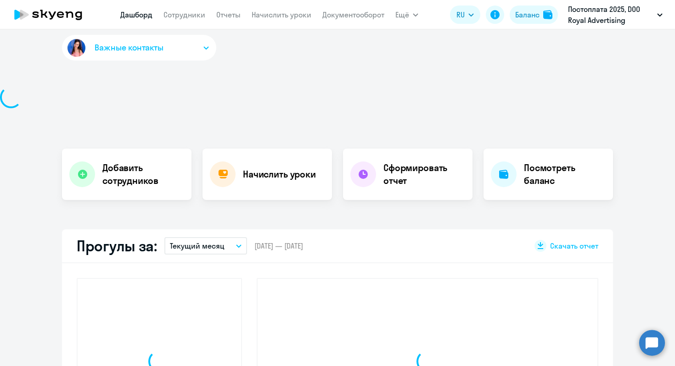
select select "30"
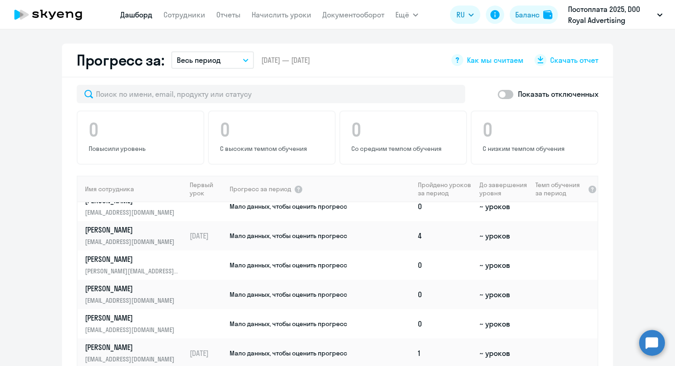
scroll to position [187, 0]
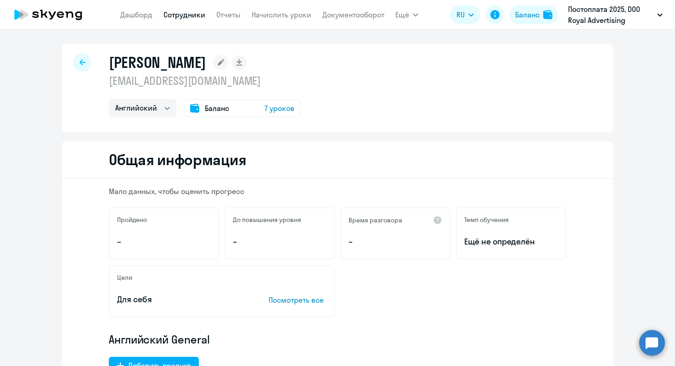
select select "english"
